Goal: Transaction & Acquisition: Purchase product/service

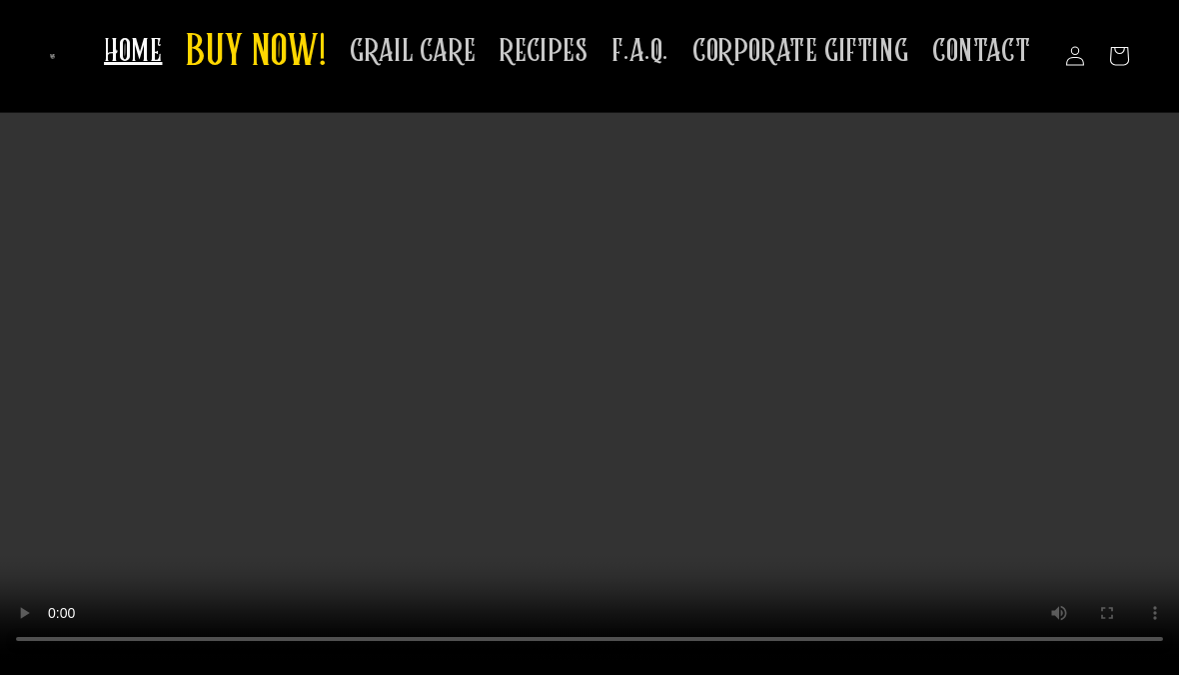
scroll to position [3140, 0]
click at [856, 48] on span "CORPORATE GIFTING" at bounding box center [801, 51] width 216 height 39
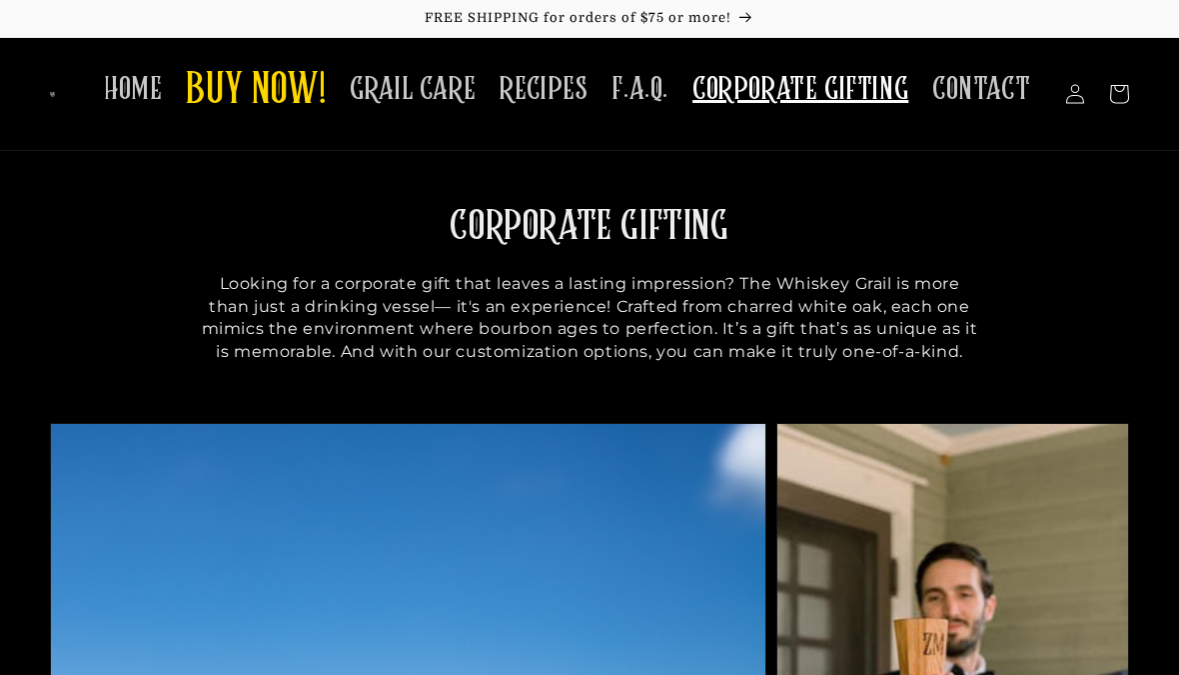
click at [302, 81] on span "BUY NOW!" at bounding box center [256, 91] width 140 height 55
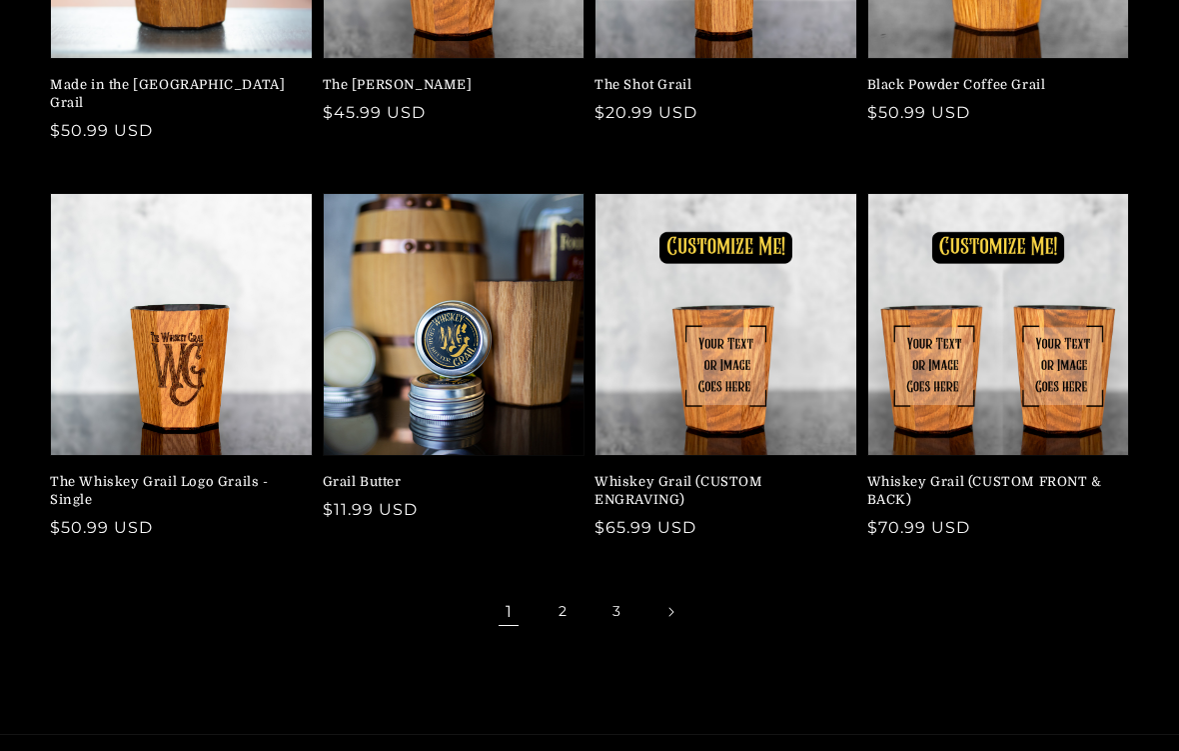
scroll to position [442, 0]
click at [680, 590] on link "Next page" at bounding box center [671, 612] width 44 height 44
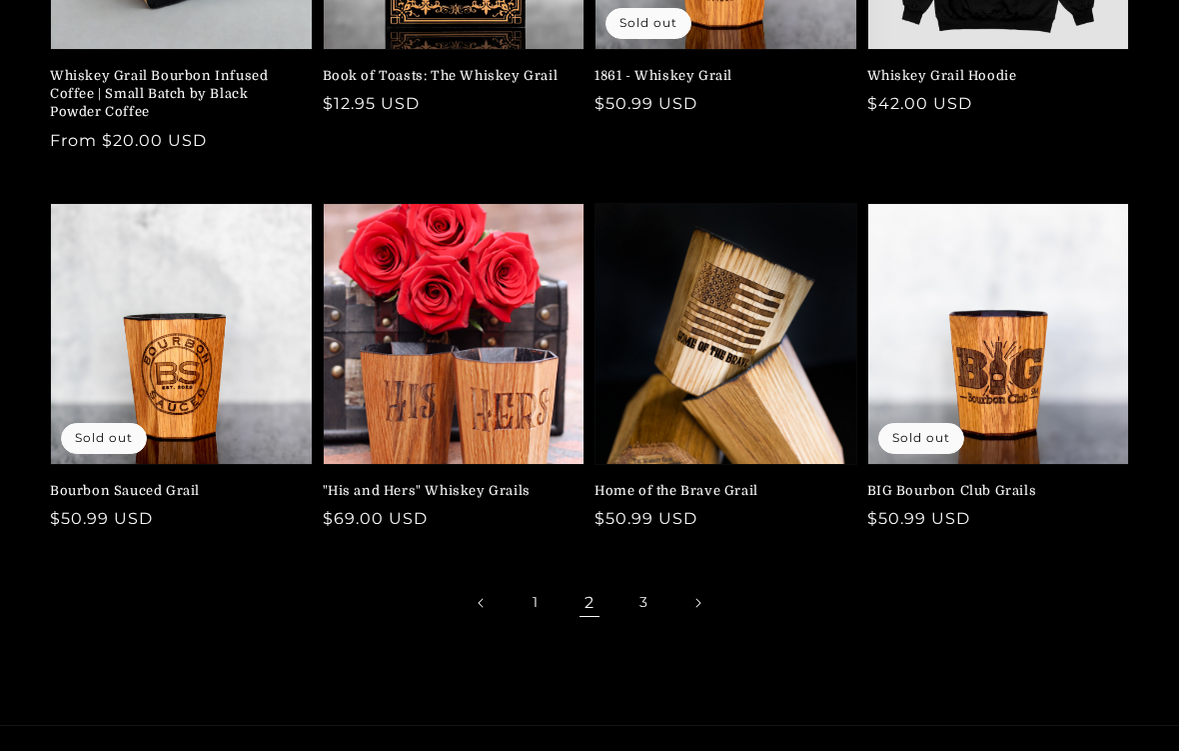
scroll to position [458, 0]
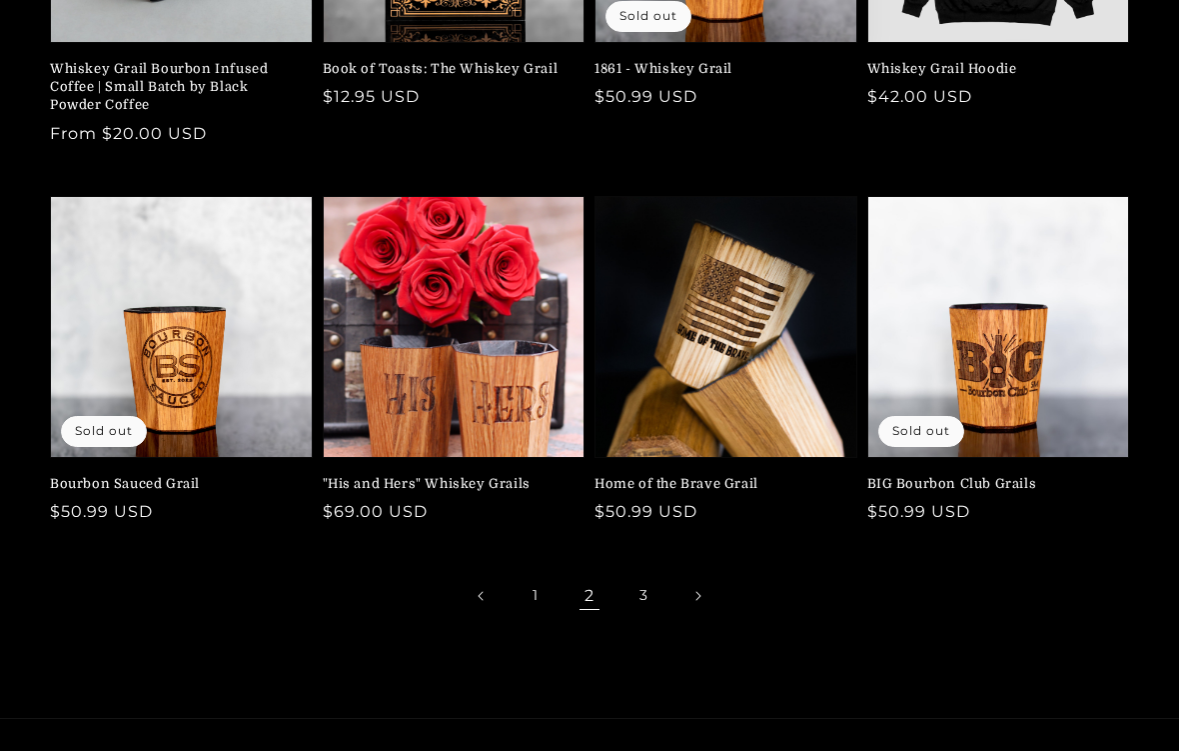
click at [699, 593] on icon "Next page" at bounding box center [699, 596] width 6 height 10
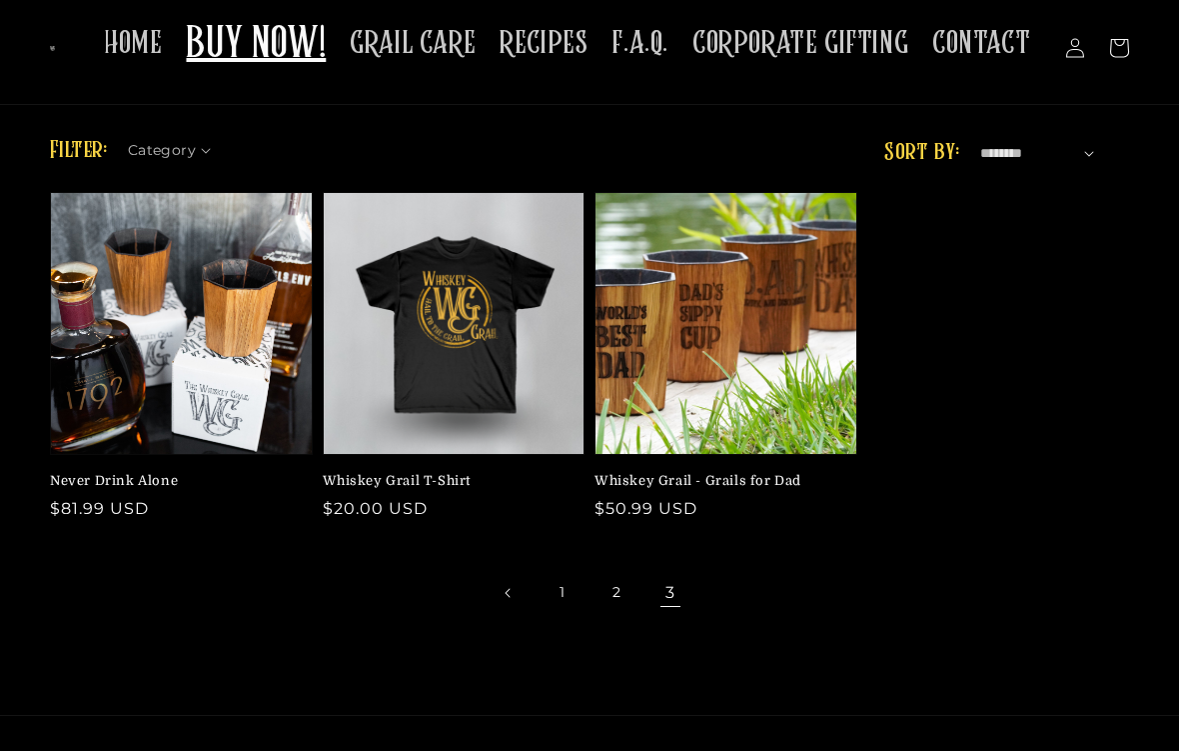
scroll to position [51, 0]
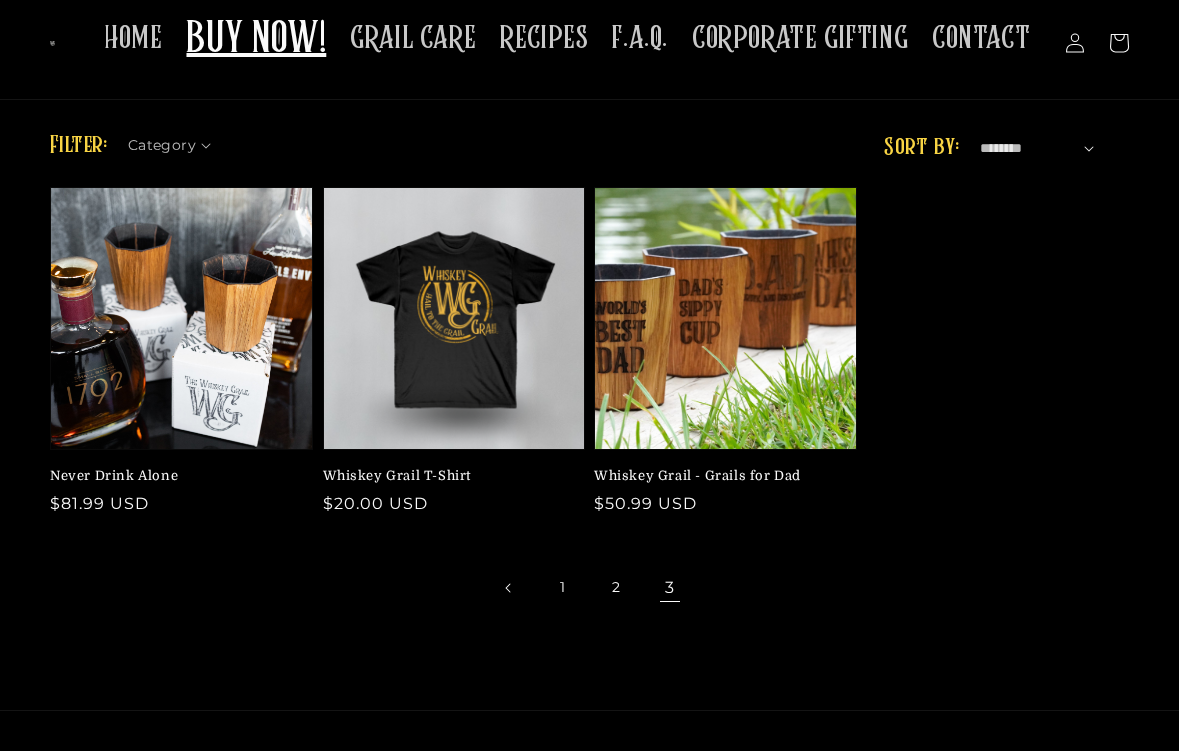
click at [817, 467] on link "Whiskey Grail - Grails for Dad" at bounding box center [720, 476] width 251 height 18
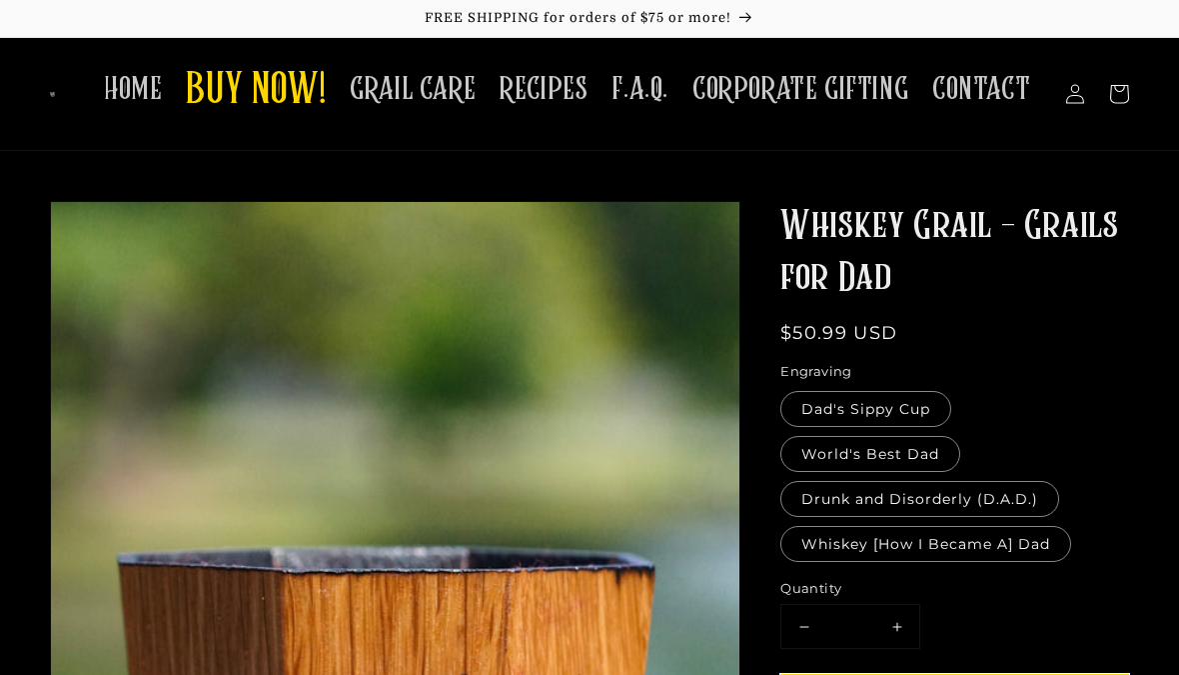
click at [153, 82] on span "HOME" at bounding box center [133, 89] width 58 height 39
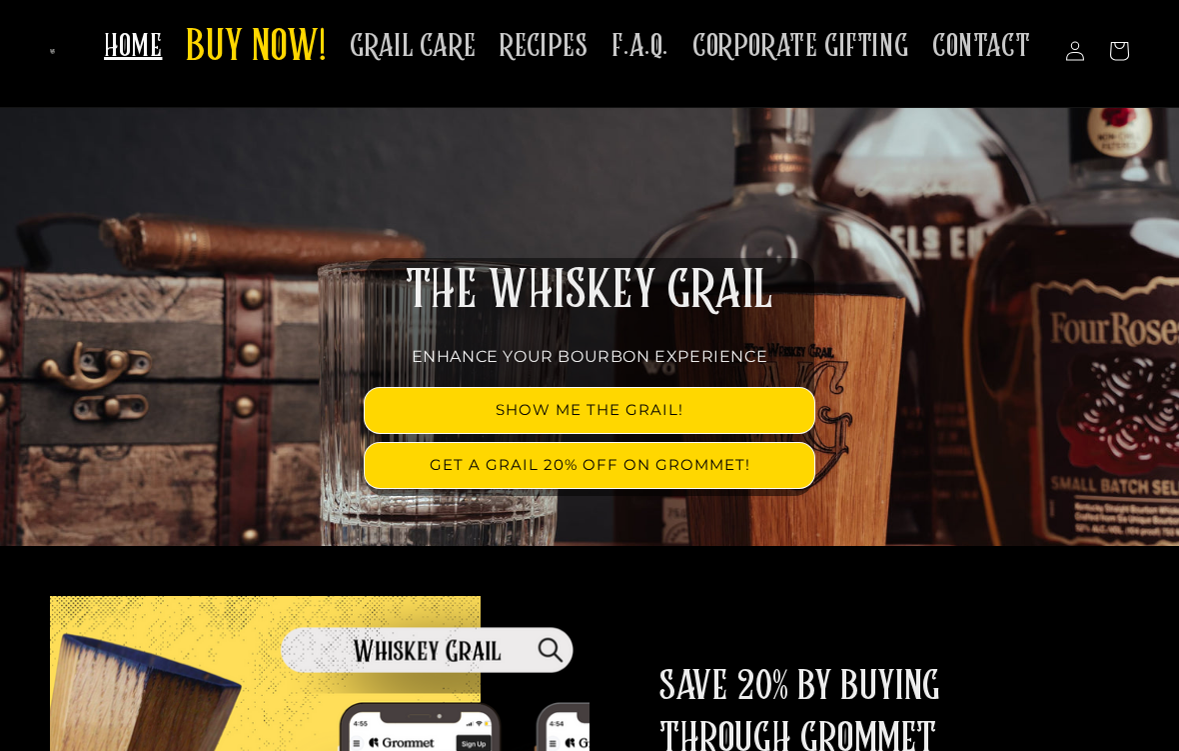
scroll to position [48, 0]
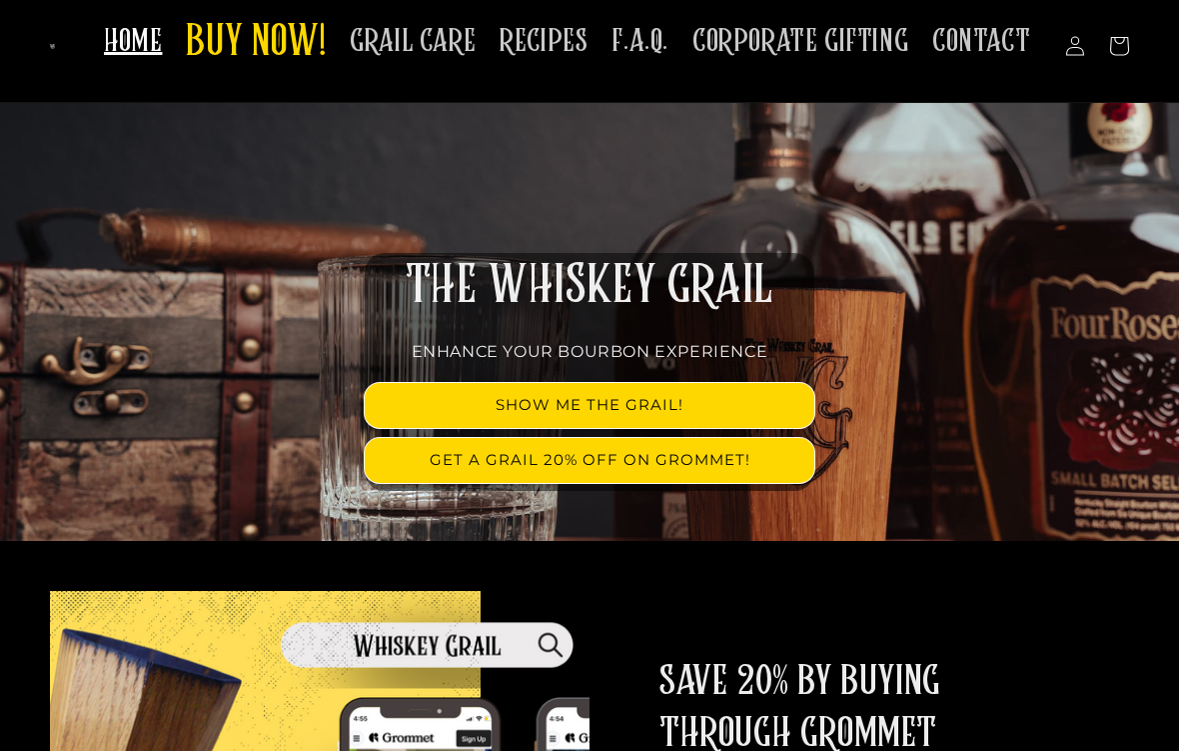
click at [731, 410] on link "SHOW ME THE GRAIL!" at bounding box center [590, 405] width 450 height 45
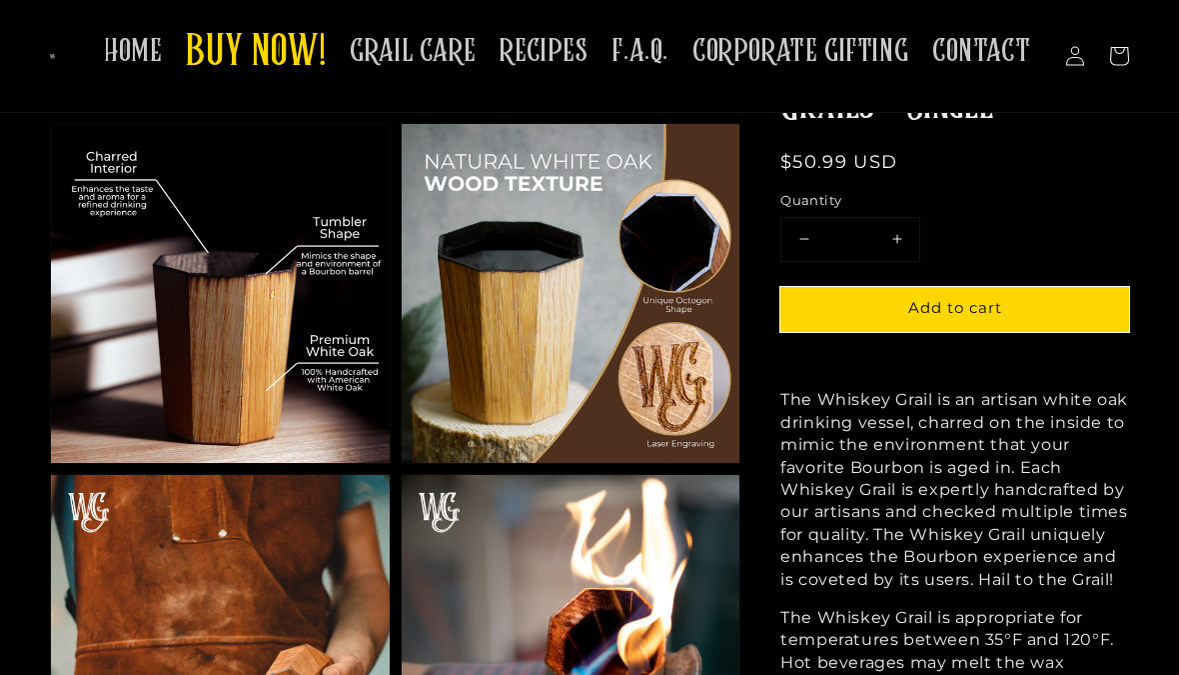
scroll to position [1122, 0]
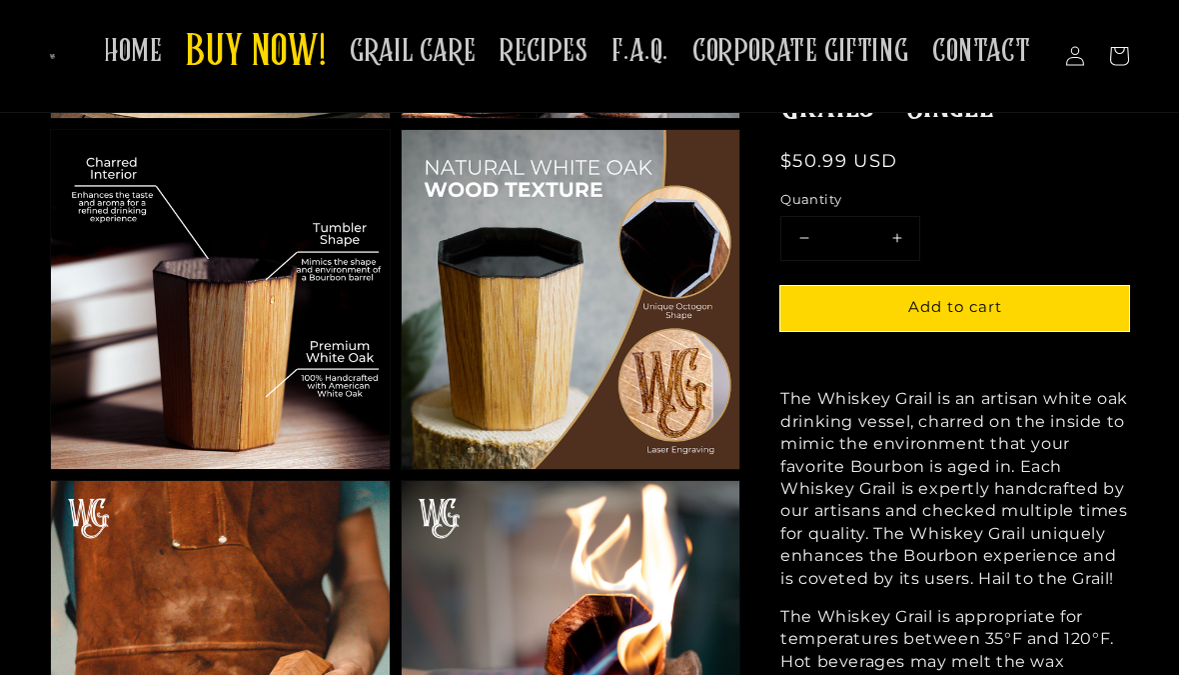
click at [665, 50] on span "F.A.Q." at bounding box center [640, 51] width 57 height 39
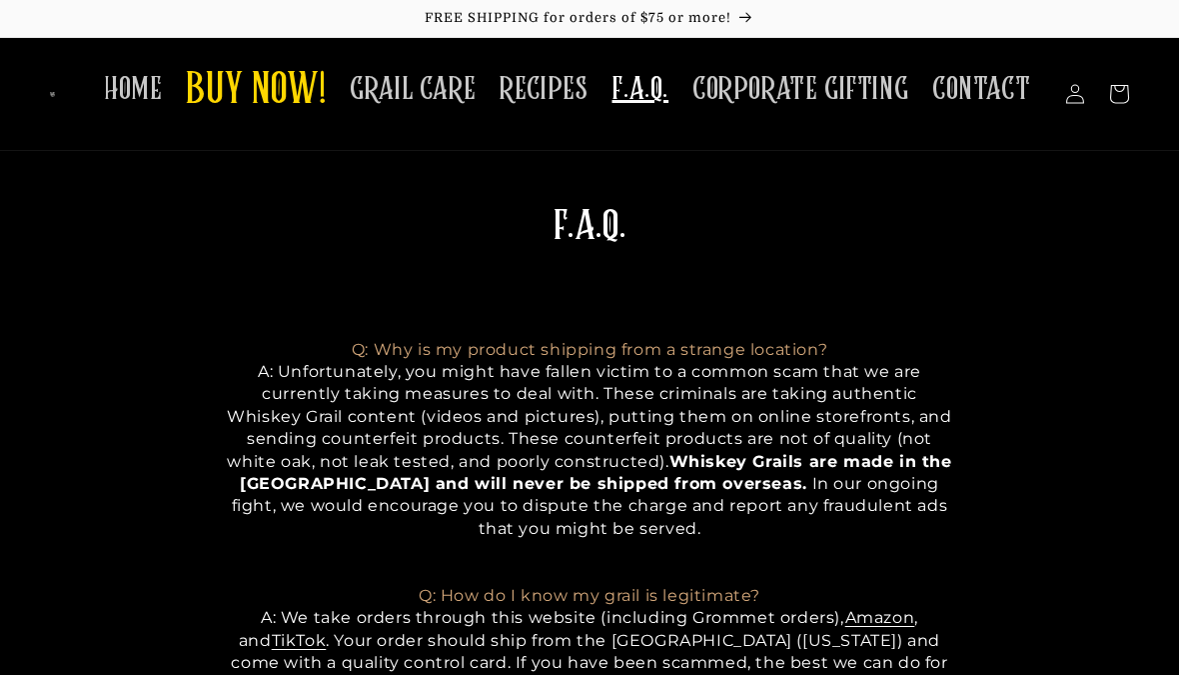
click at [558, 84] on span "RECIPES" at bounding box center [544, 89] width 88 height 39
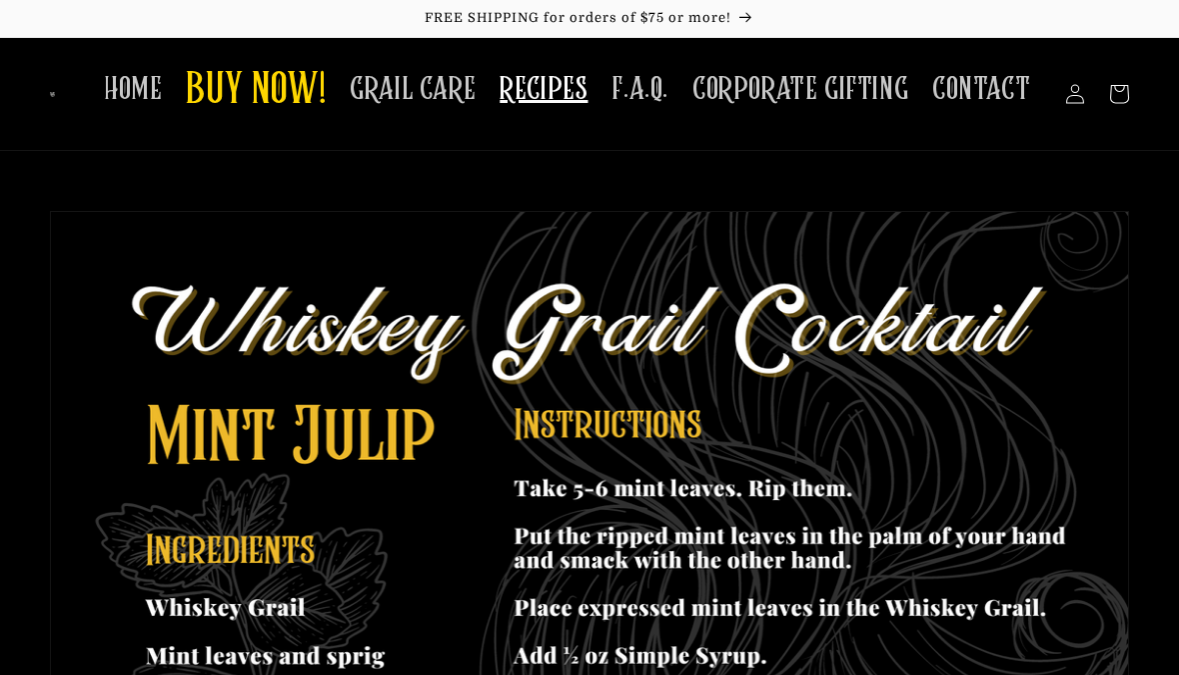
click at [413, 89] on span "GRAIL CARE" at bounding box center [413, 89] width 126 height 39
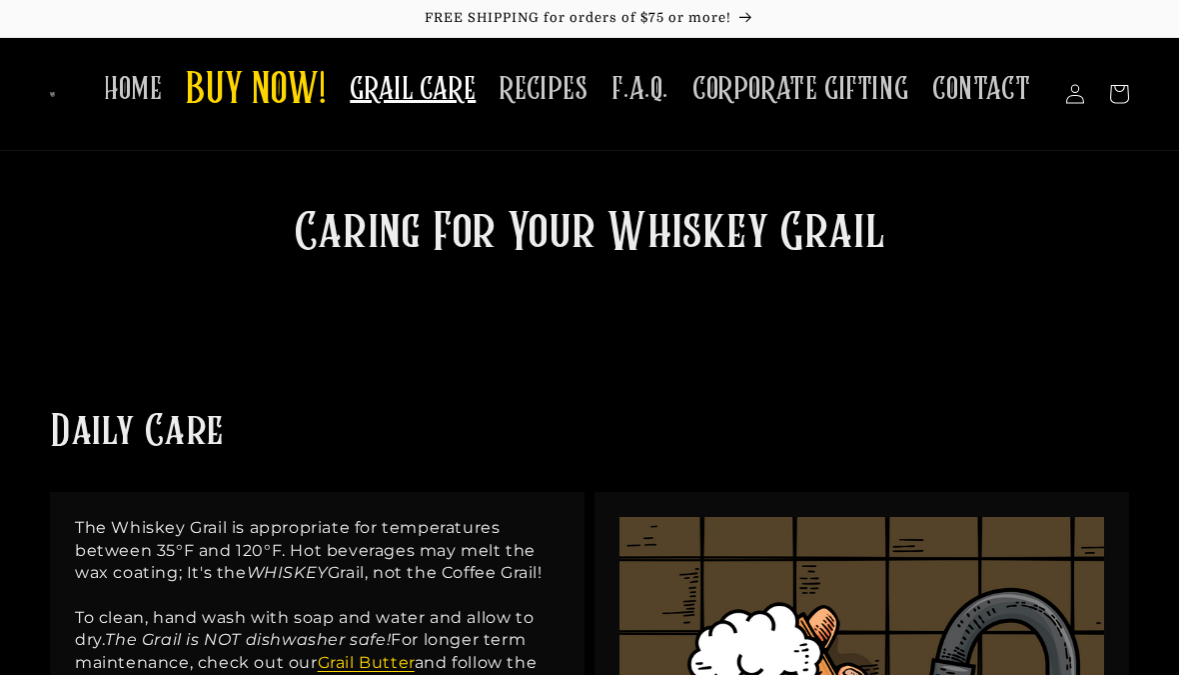
click at [144, 74] on span "HOME" at bounding box center [133, 89] width 58 height 39
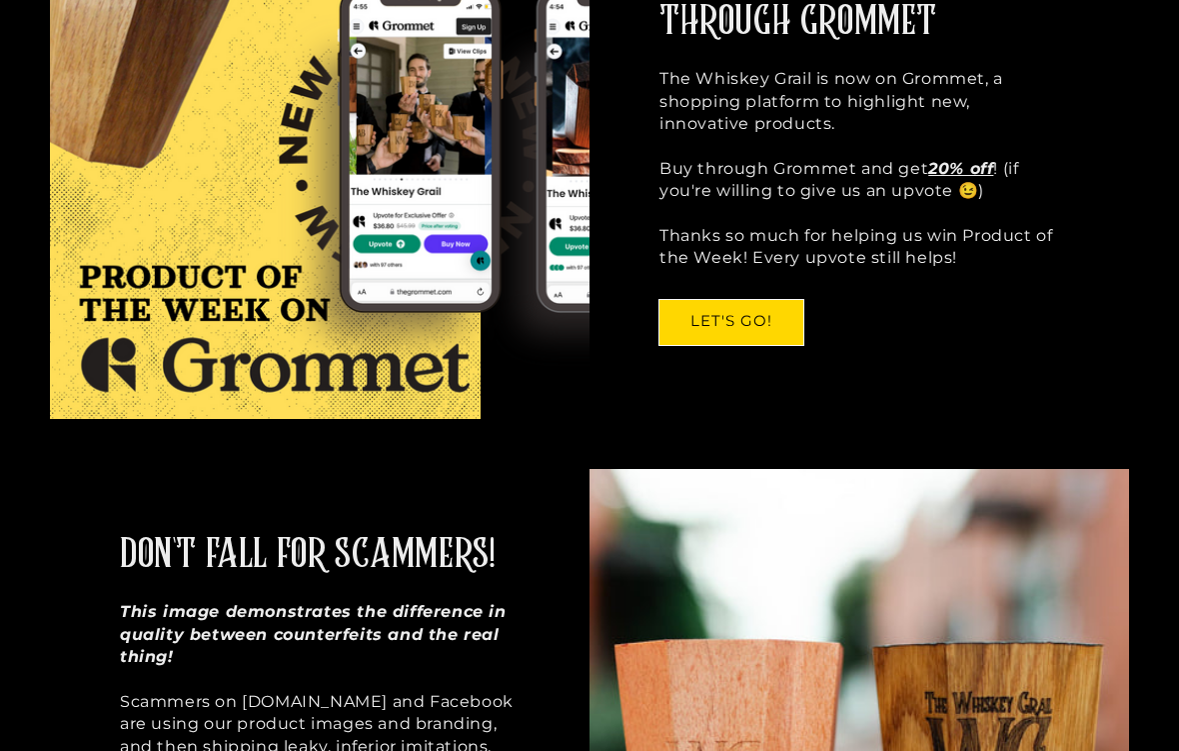
scroll to position [760, 0]
click at [749, 316] on link "LET'S GO!" at bounding box center [732, 322] width 144 height 45
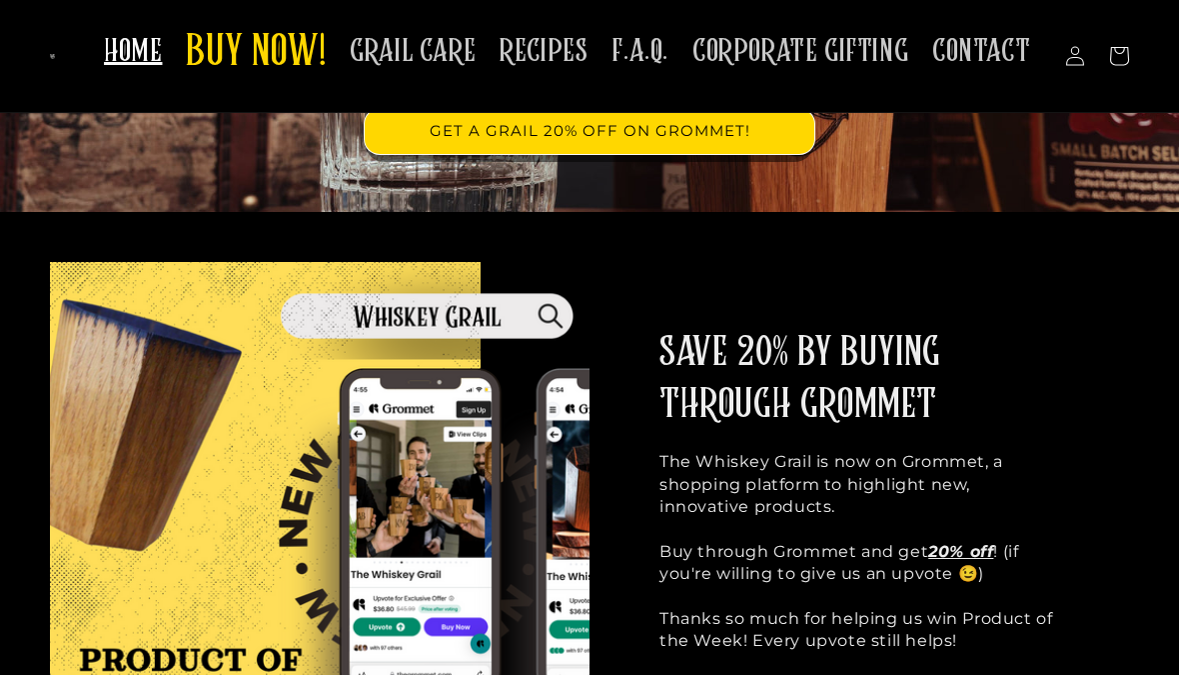
scroll to position [377, 0]
click at [267, 45] on span "BUY NOW!" at bounding box center [256, 53] width 140 height 55
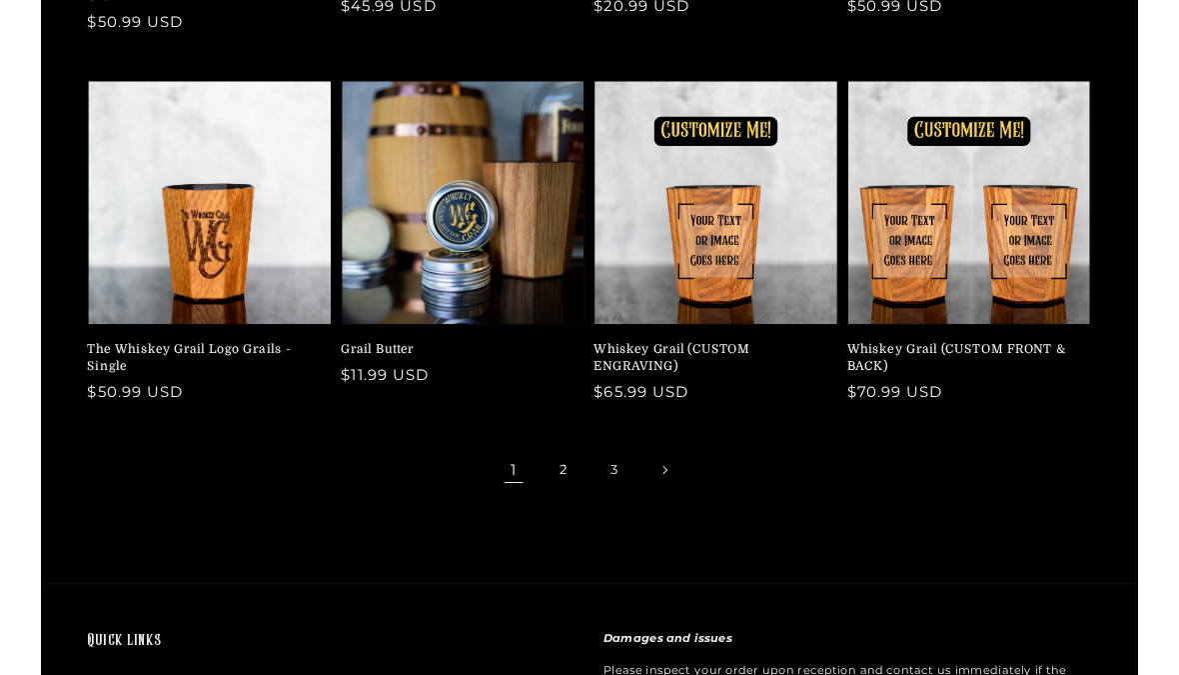
scroll to position [599, 0]
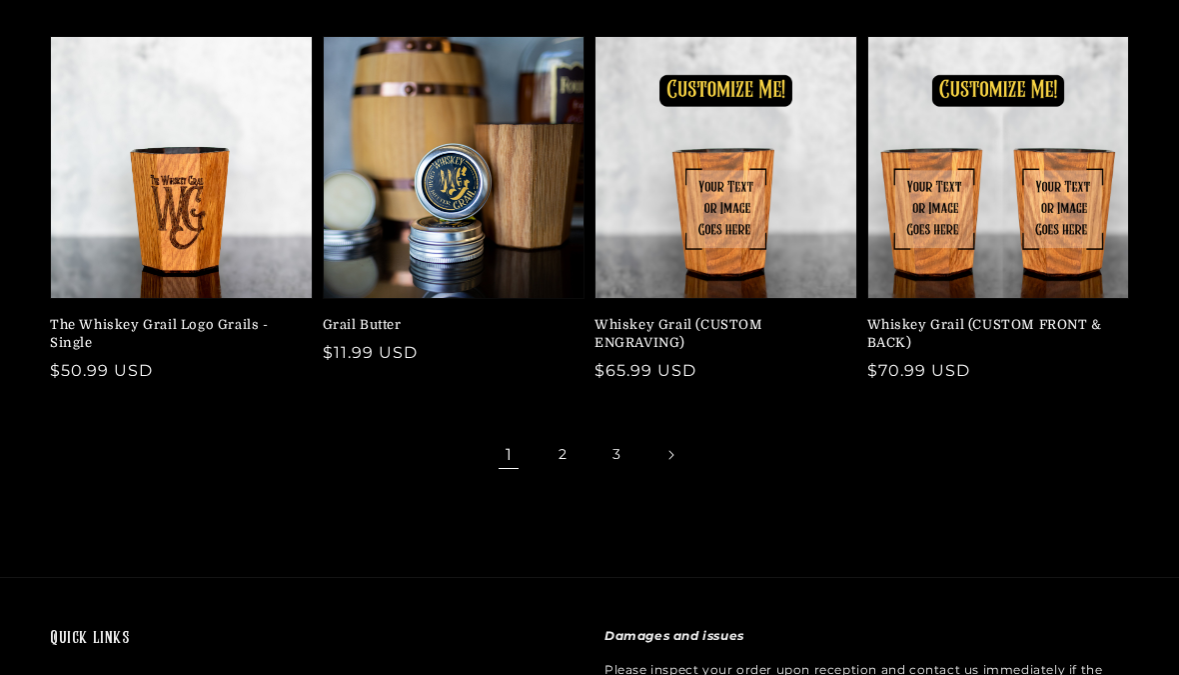
click at [672, 450] on icon "Next page" at bounding box center [672, 455] width 6 height 10
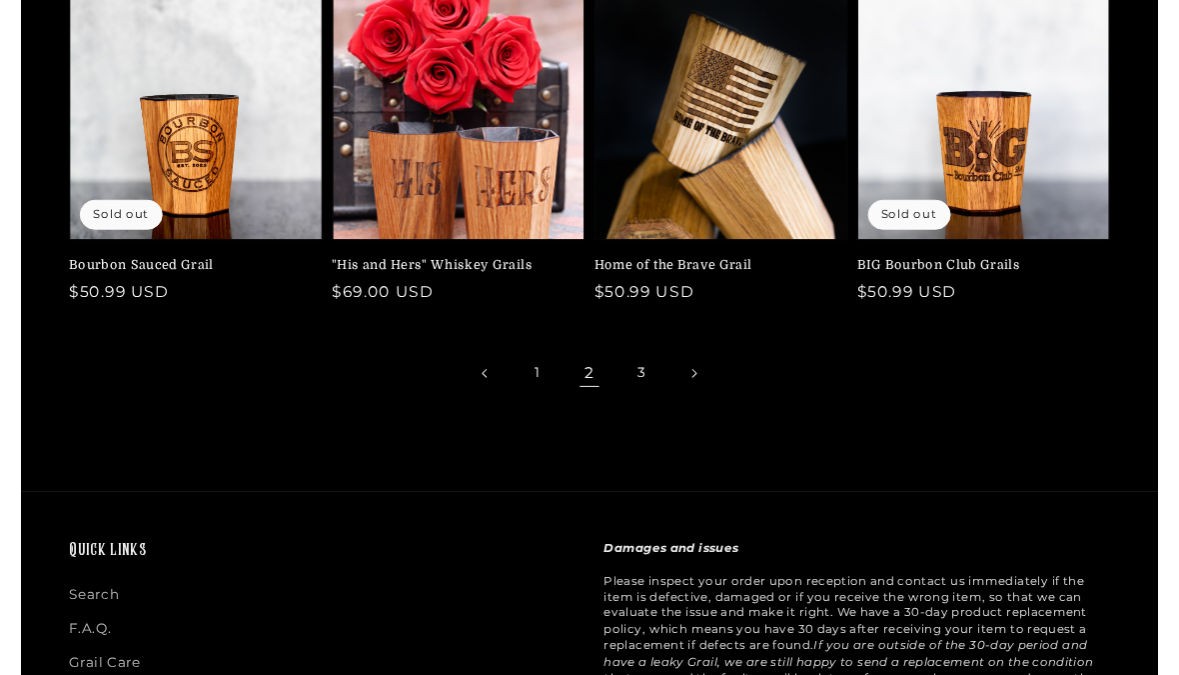
scroll to position [692, 0]
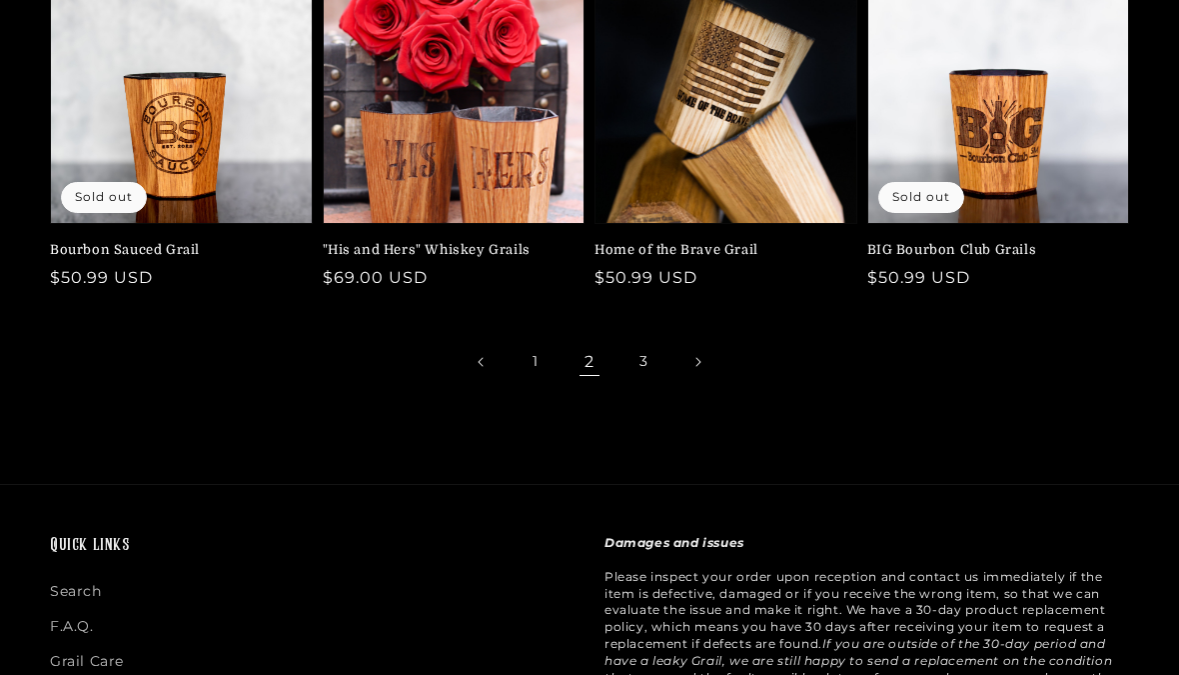
click at [702, 366] on link "Next page" at bounding box center [698, 362] width 44 height 44
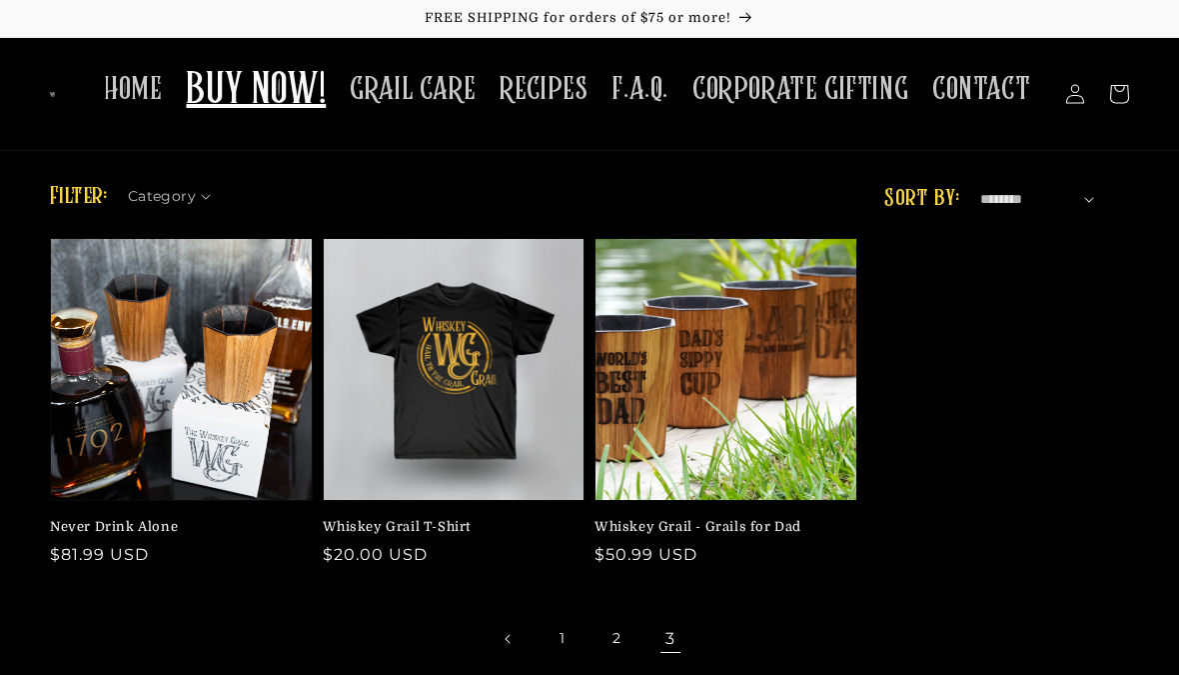
click at [517, 637] on link "Previous page" at bounding box center [509, 639] width 44 height 44
